Goal: Information Seeking & Learning: Learn about a topic

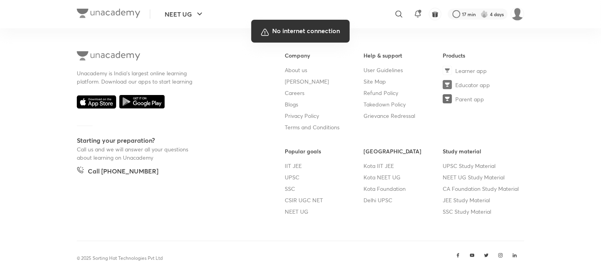
scroll to position [502, 0]
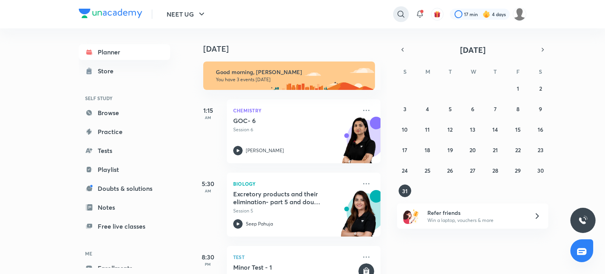
click at [399, 14] on icon at bounding box center [400, 13] width 9 height 9
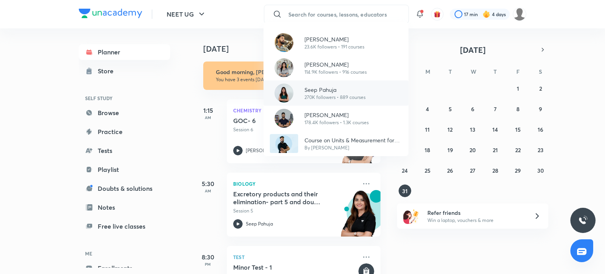
click at [344, 85] on p "Seep Pahuja" at bounding box center [335, 89] width 61 height 8
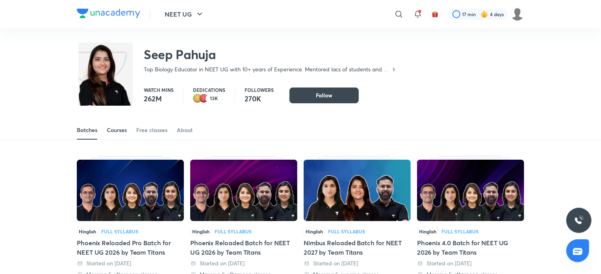
click at [115, 126] on div "Courses" at bounding box center [117, 130] width 20 height 8
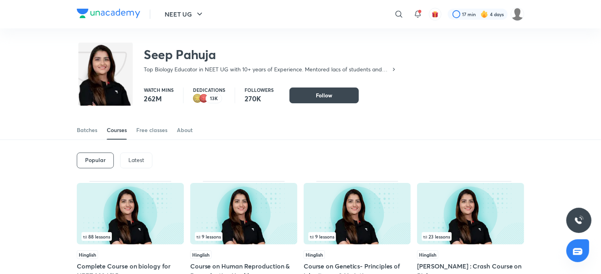
click at [134, 157] on p "Latest" at bounding box center [136, 160] width 16 height 6
click at [236, 219] on img at bounding box center [243, 213] width 107 height 61
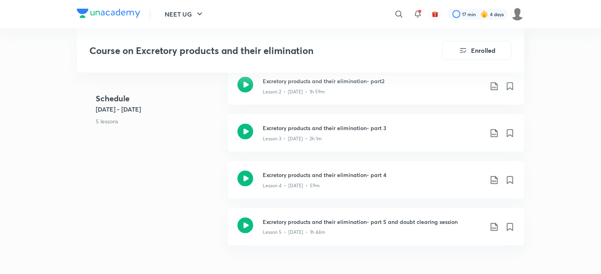
scroll to position [536, 0]
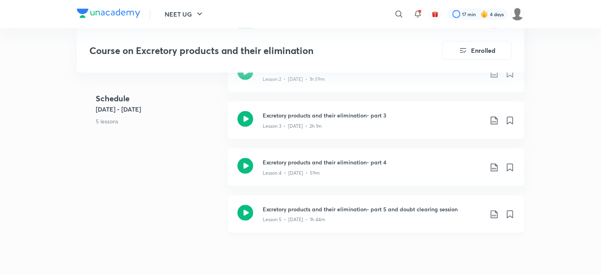
click at [245, 210] on icon at bounding box center [246, 213] width 16 height 16
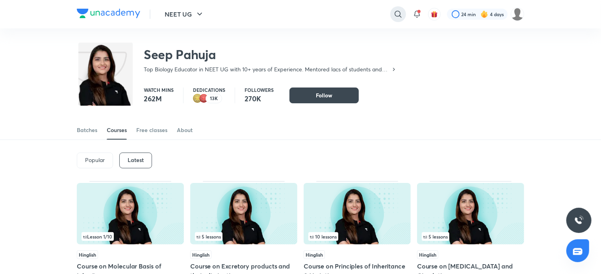
click at [396, 17] on icon at bounding box center [398, 13] width 9 height 9
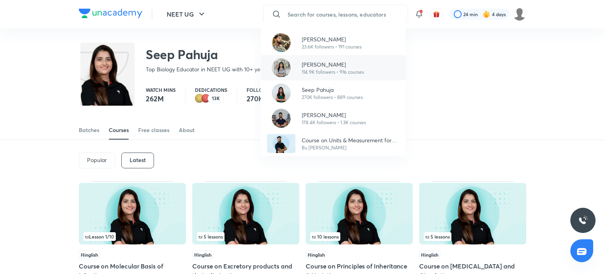
click at [368, 67] on div "Akansha Karnwal 114.9K followers • 916 courses" at bounding box center [333, 67] width 145 height 25
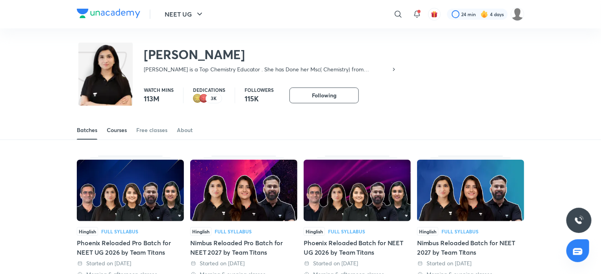
click at [118, 132] on div "Courses" at bounding box center [117, 130] width 20 height 8
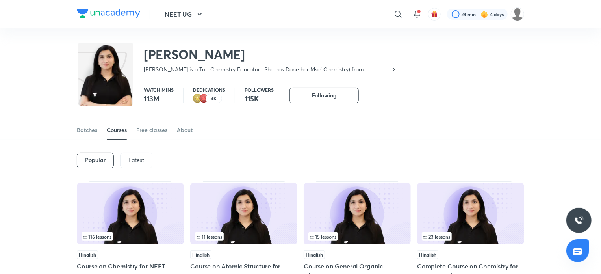
click at [136, 168] on div "Popular Latest" at bounding box center [301, 160] width 448 height 41
click at [138, 160] on p "Latest" at bounding box center [136, 160] width 16 height 6
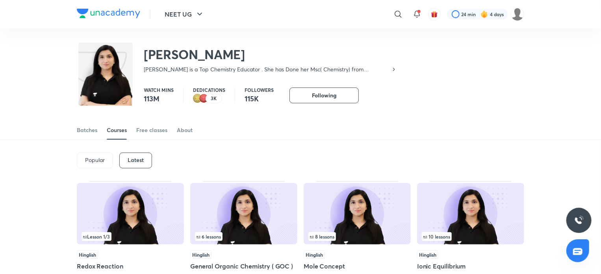
click at [233, 219] on img at bounding box center [243, 213] width 107 height 61
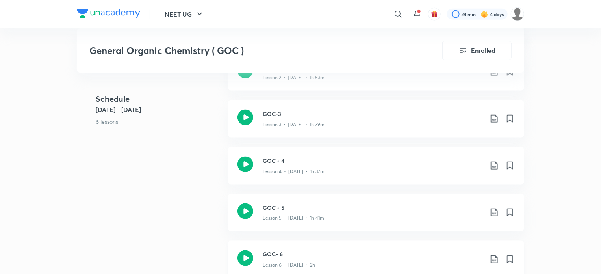
scroll to position [552, 0]
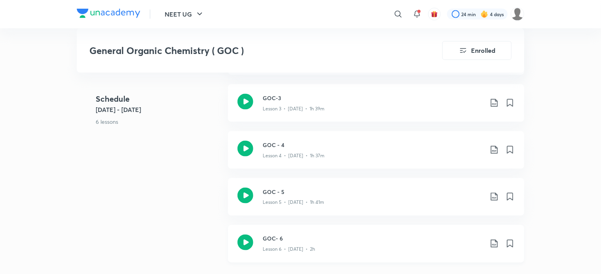
click at [254, 248] on div "GOC- 6 Lesson 6 • Aug 30 • 2h" at bounding box center [376, 243] width 296 height 37
